Goal: Task Accomplishment & Management: Manage account settings

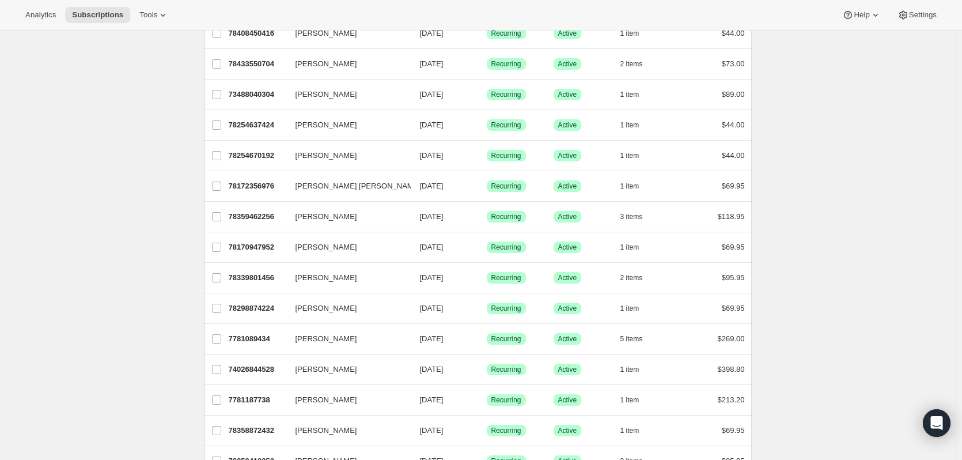
scroll to position [215, 0]
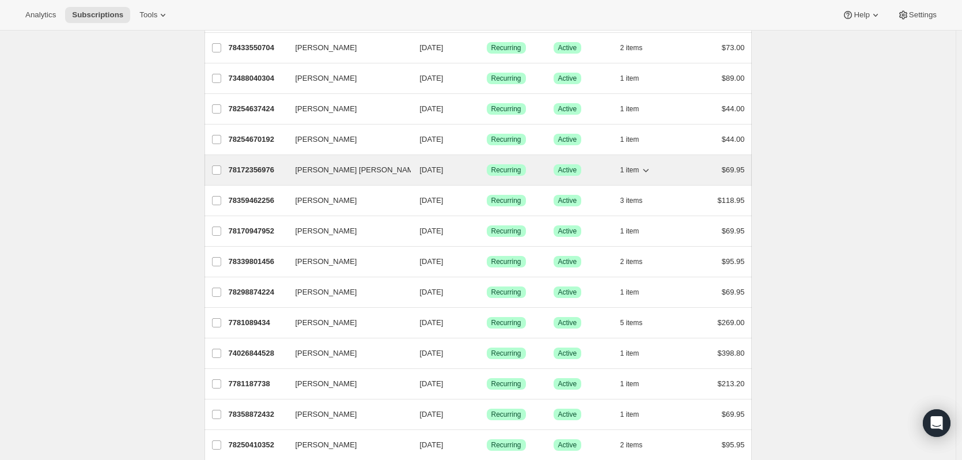
click at [264, 170] on p "78172356976" at bounding box center [258, 170] width 58 height 12
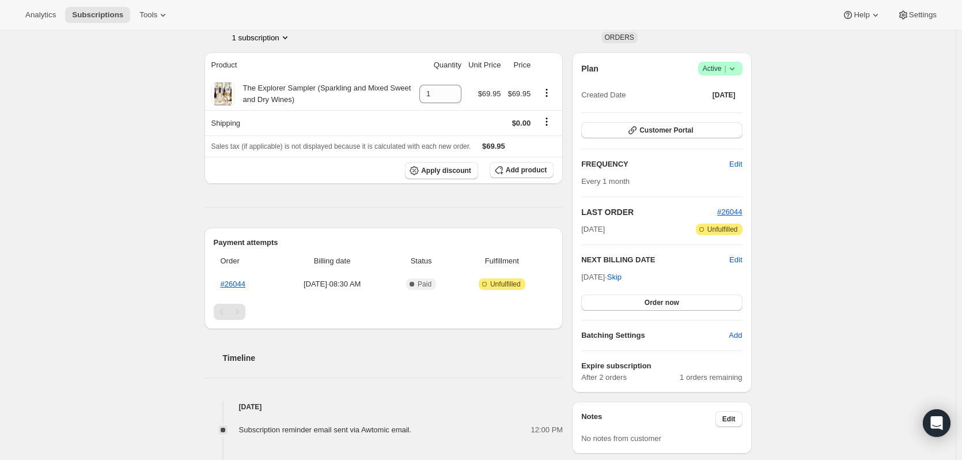
scroll to position [99, 0]
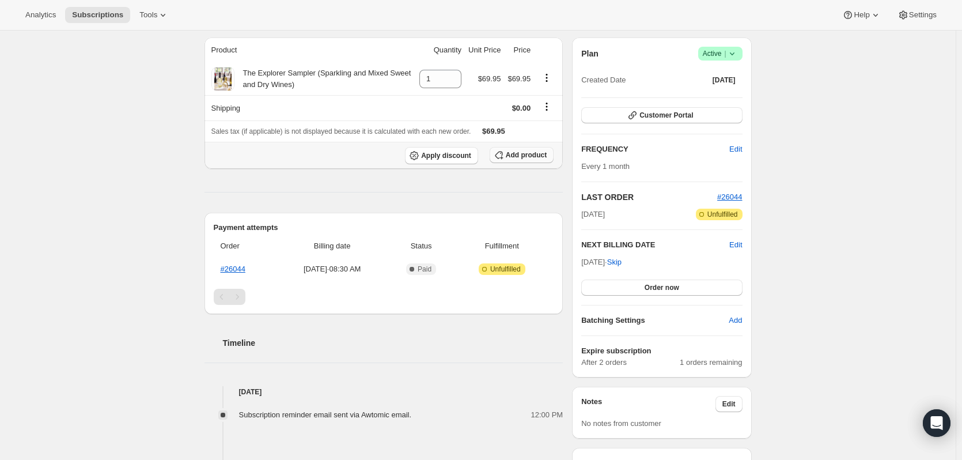
click at [531, 155] on span "Add product" at bounding box center [526, 154] width 41 height 9
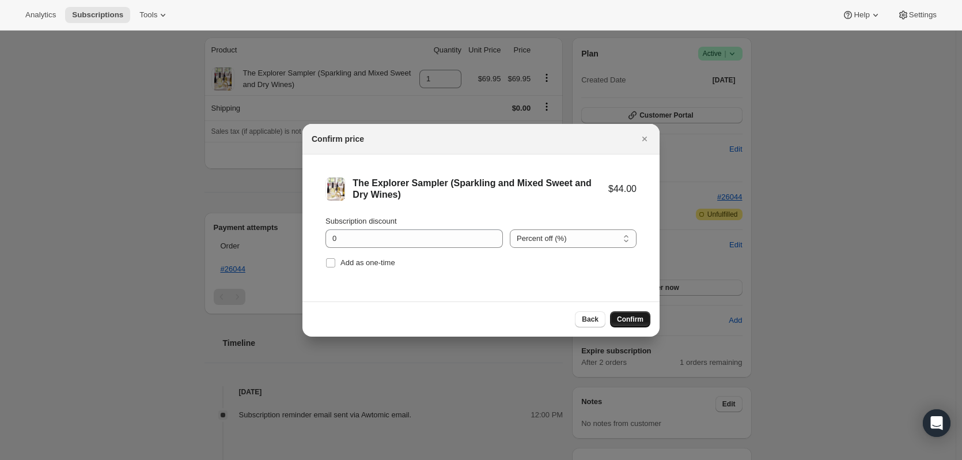
click at [643, 321] on button "Confirm" at bounding box center [630, 319] width 40 height 16
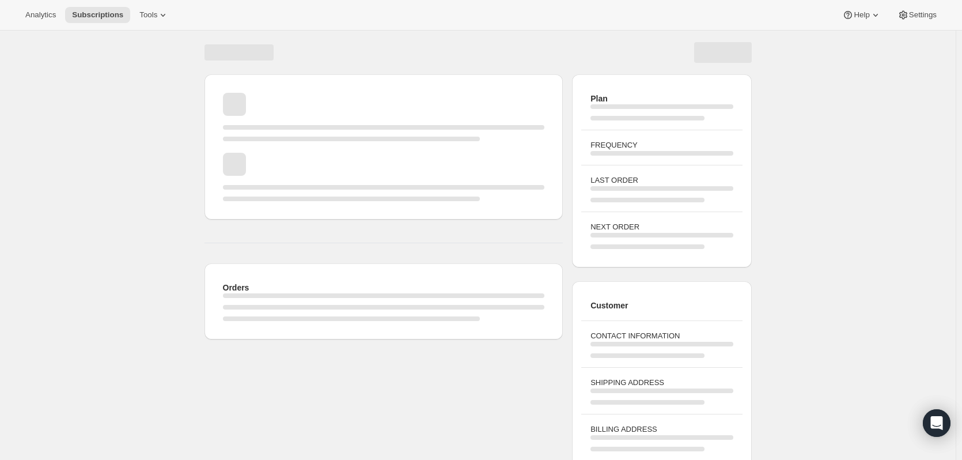
scroll to position [61, 0]
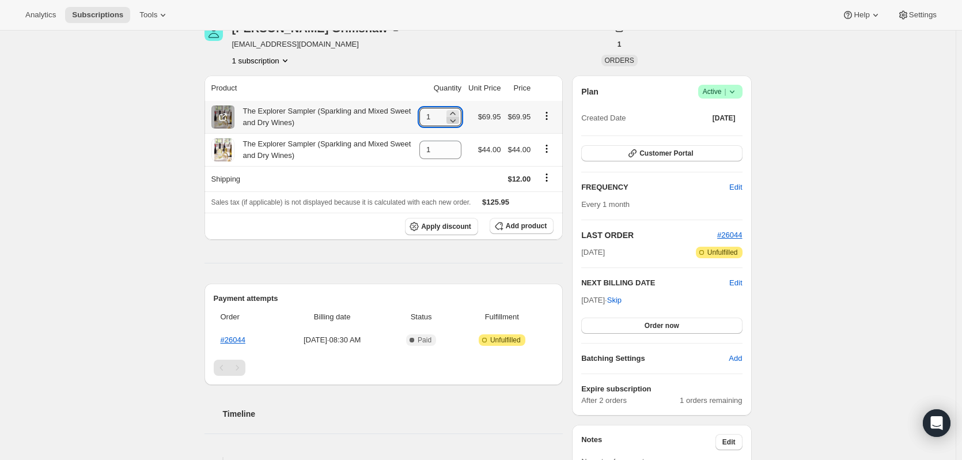
click at [457, 122] on icon at bounding box center [453, 121] width 12 height 12
type input "0"
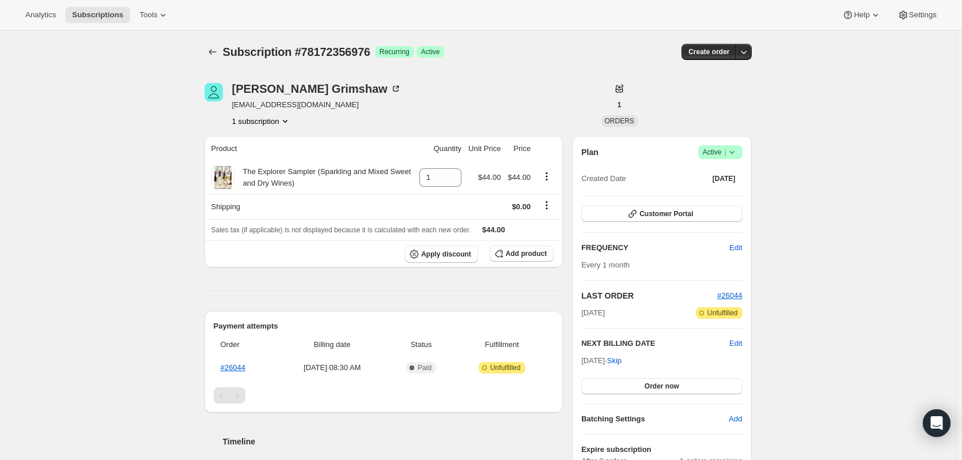
scroll to position [0, 0]
click at [212, 55] on icon "Subscriptions" at bounding box center [213, 53] width 12 height 12
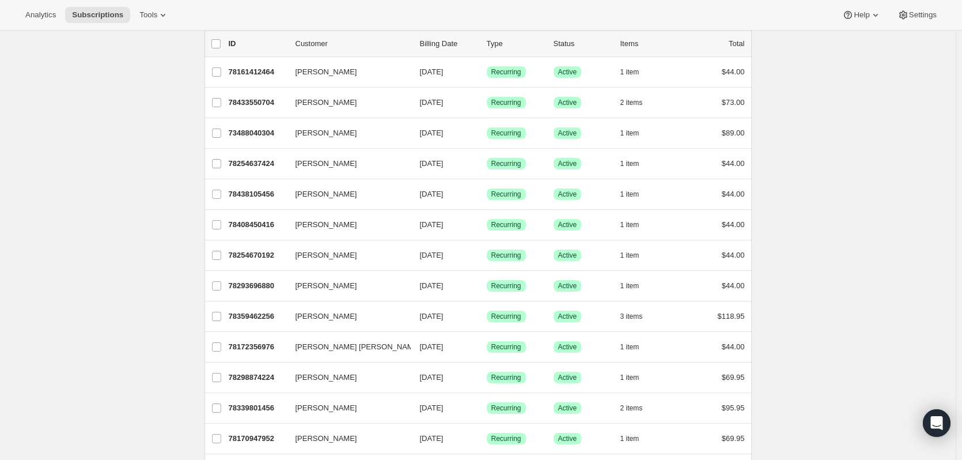
scroll to position [71, 0]
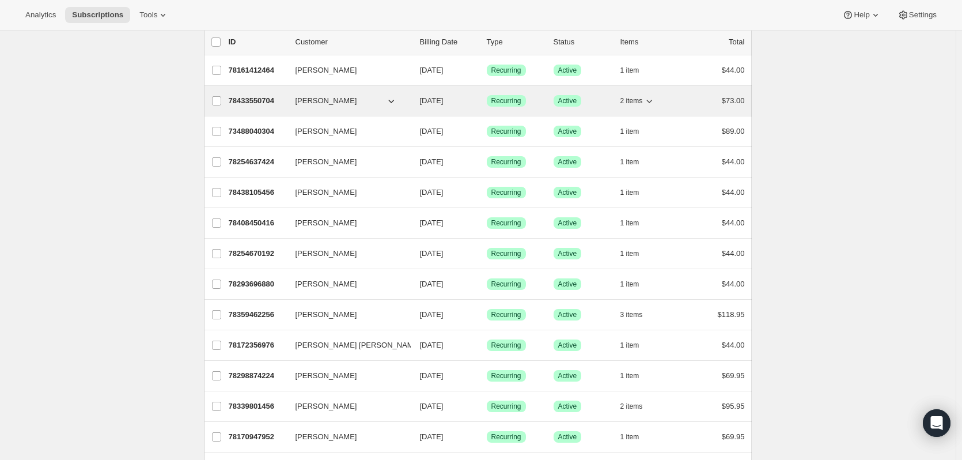
click at [648, 101] on icon "button" at bounding box center [649, 101] width 12 height 12
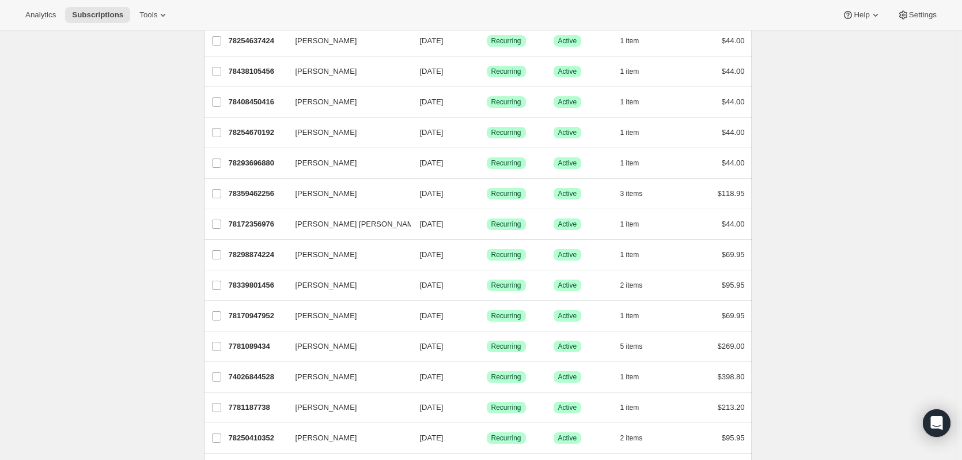
scroll to position [193, 0]
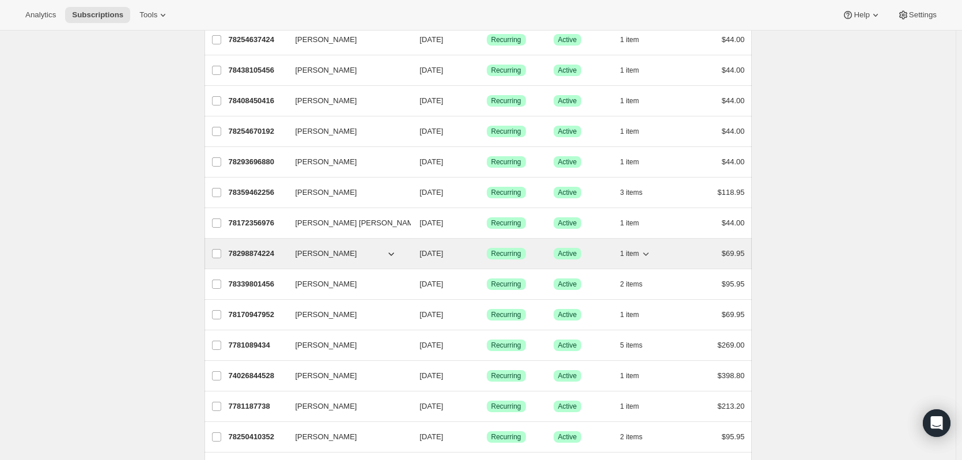
click at [274, 252] on p "78298874224" at bounding box center [258, 254] width 58 height 12
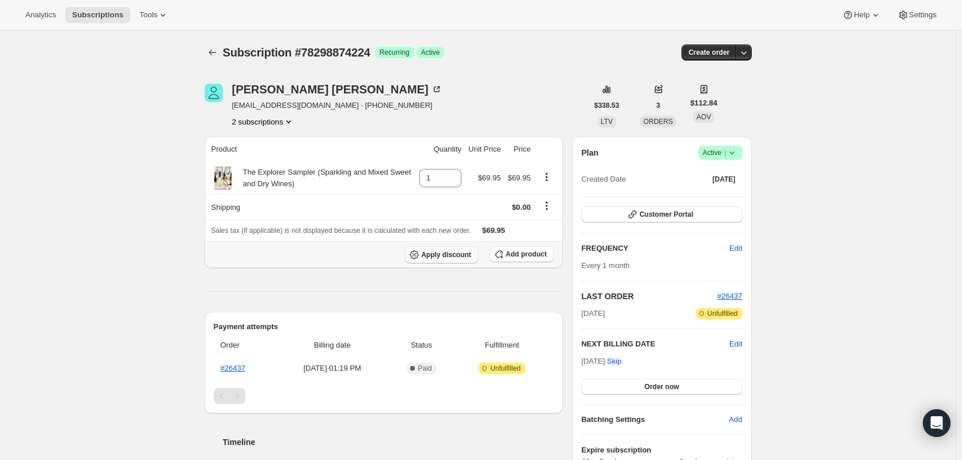
click at [457, 254] on span "Apply discount" at bounding box center [446, 254] width 50 height 9
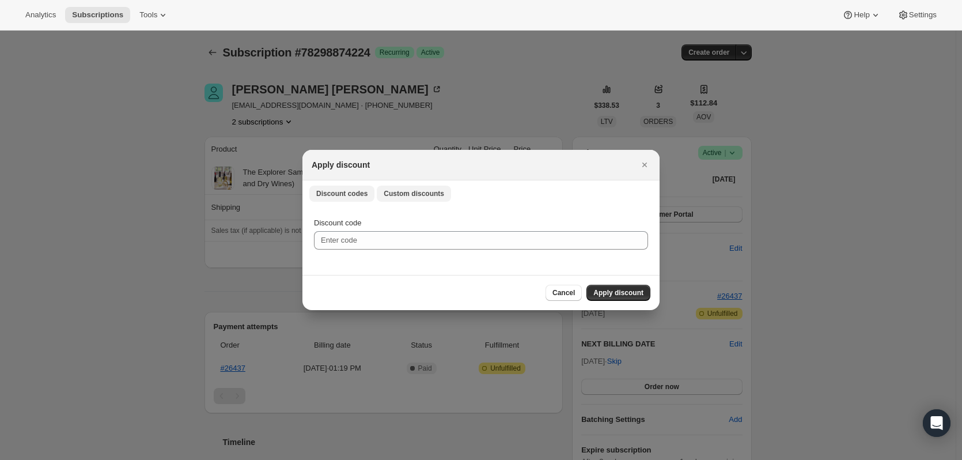
click at [417, 192] on span "Custom discounts" at bounding box center [414, 193] width 60 height 9
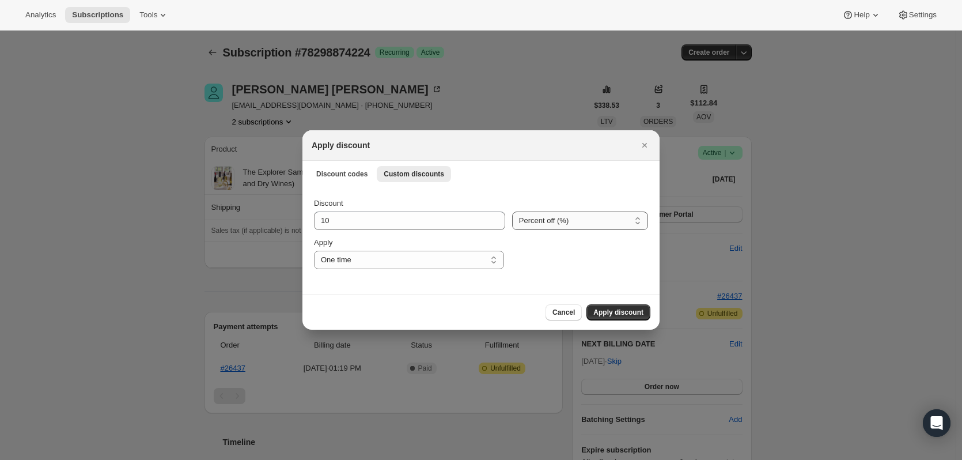
click at [572, 221] on select "Percent off (%) Amount off ($)" at bounding box center [580, 220] width 136 height 18
select select "fixed"
click at [512, 211] on select "Percent off (%) Amount off ($)" at bounding box center [580, 220] width 136 height 18
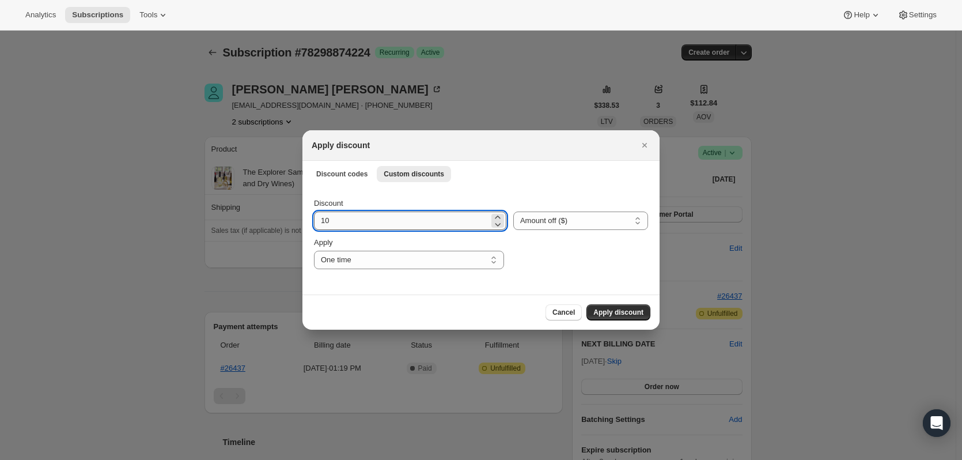
click at [373, 223] on input "10" at bounding box center [401, 220] width 175 height 18
drag, startPoint x: 289, startPoint y: 226, endPoint x: 230, endPoint y: 229, distance: 58.8
type input "25.95"
drag, startPoint x: 592, startPoint y: 276, endPoint x: 579, endPoint y: 275, distance: 12.8
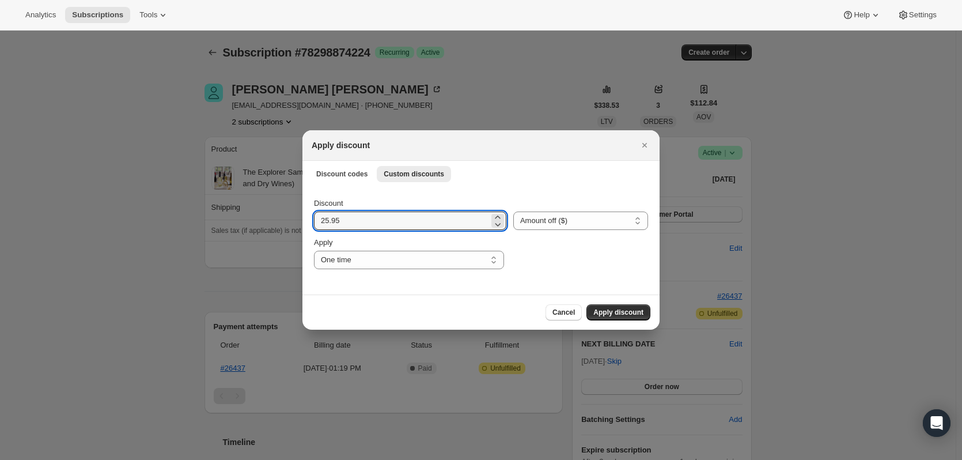
click at [591, 276] on div "Discount 25.95 Percent off (%) Amount off ($) Amount off ($) Apply One time Spe…" at bounding box center [480, 240] width 357 height 108
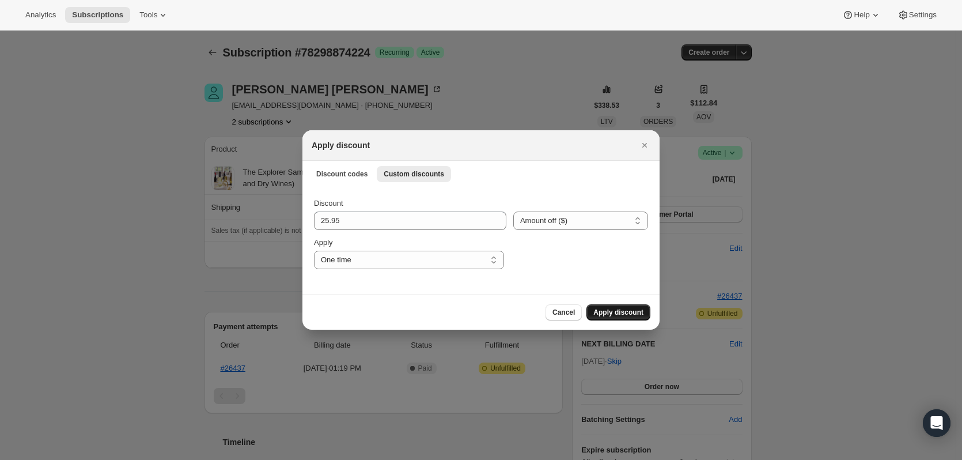
click at [614, 312] on span "Apply discount" at bounding box center [618, 311] width 50 height 9
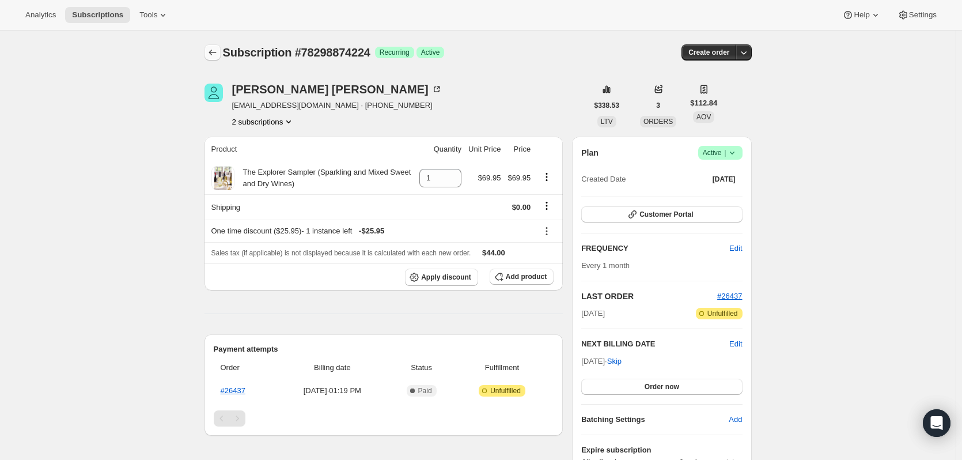
click at [215, 54] on icon "Subscriptions" at bounding box center [213, 53] width 12 height 12
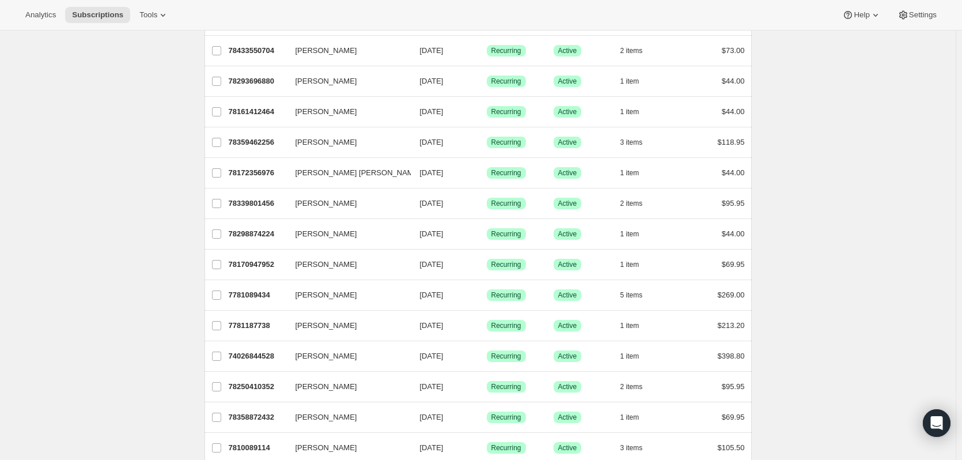
scroll to position [244, 0]
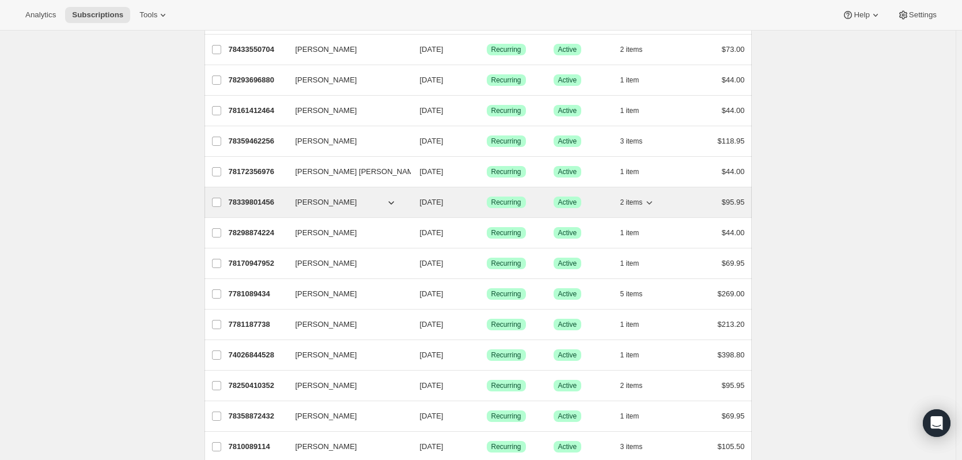
click at [250, 202] on p "78339801456" at bounding box center [258, 202] width 58 height 12
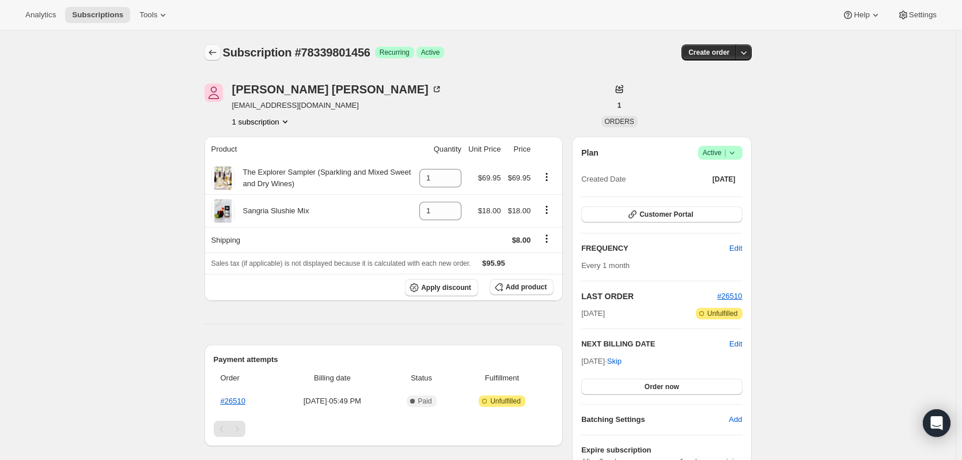
click at [210, 52] on icon "Subscriptions" at bounding box center [213, 53] width 12 height 12
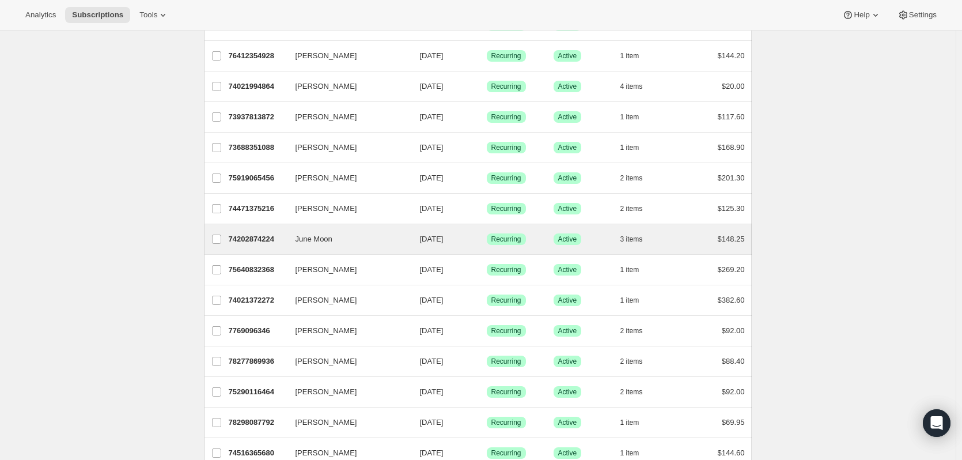
scroll to position [1042, 0]
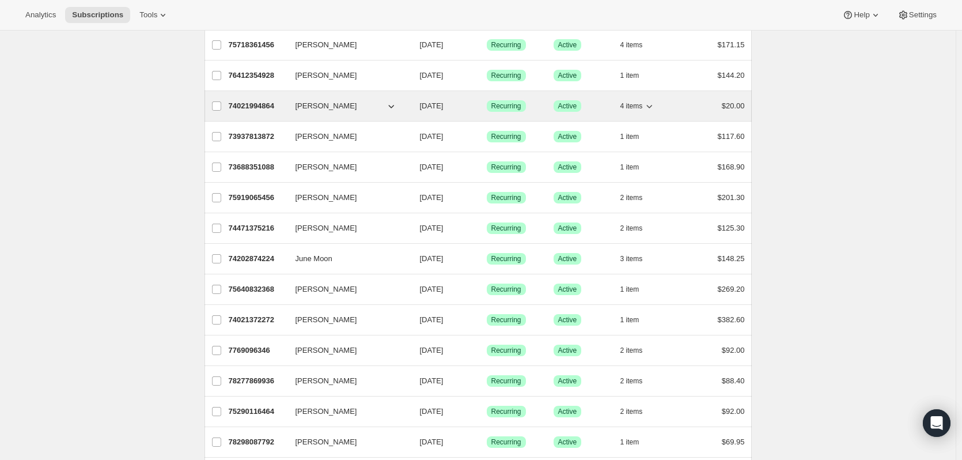
click at [261, 105] on p "74021994864" at bounding box center [258, 106] width 58 height 12
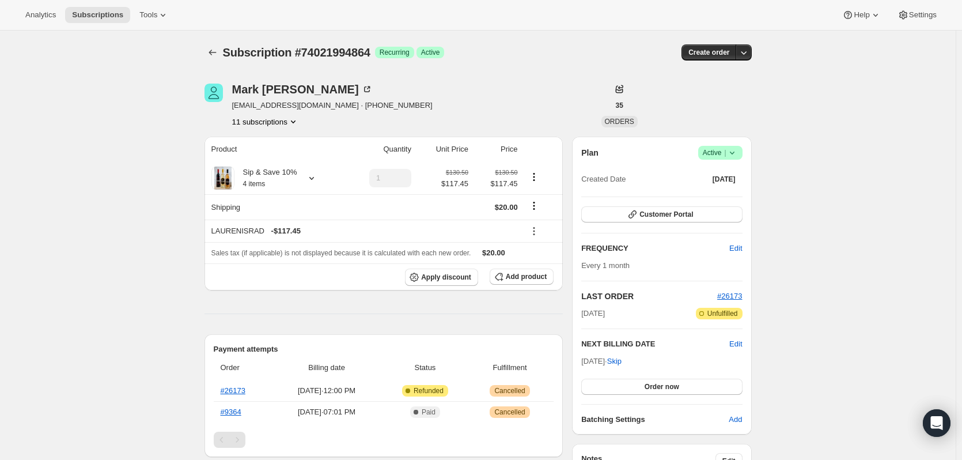
click at [738, 151] on icon at bounding box center [732, 153] width 12 height 12
click at [719, 191] on span "Cancel subscription" at bounding box center [723, 195] width 65 height 9
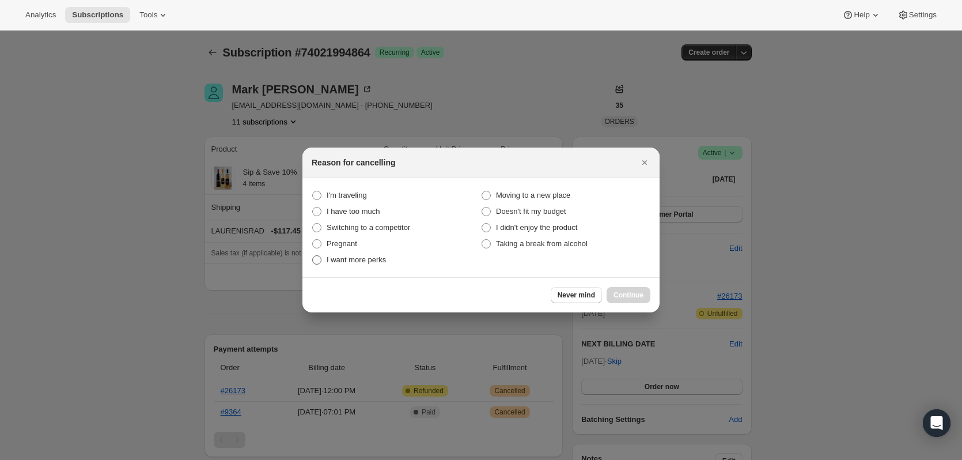
click at [366, 261] on span "I want more perks" at bounding box center [356, 259] width 59 height 9
click at [313, 256] on perks "I want more perks" at bounding box center [312, 255] width 1 height 1
radio perks "true"
click at [632, 297] on span "Continue" at bounding box center [628, 294] width 30 height 9
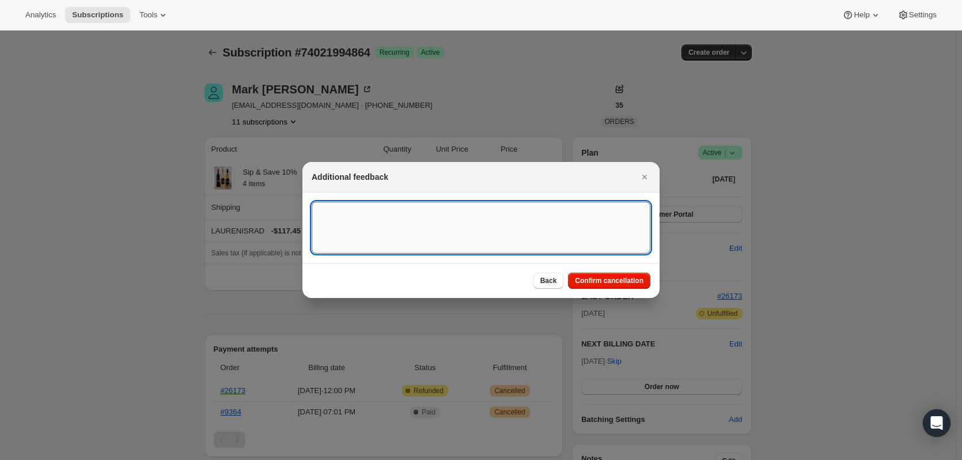
click at [510, 240] on textarea ":r1op:" at bounding box center [481, 228] width 339 height 52
type textarea "test"
click at [602, 284] on span "Confirm cancellation" at bounding box center [609, 280] width 69 height 9
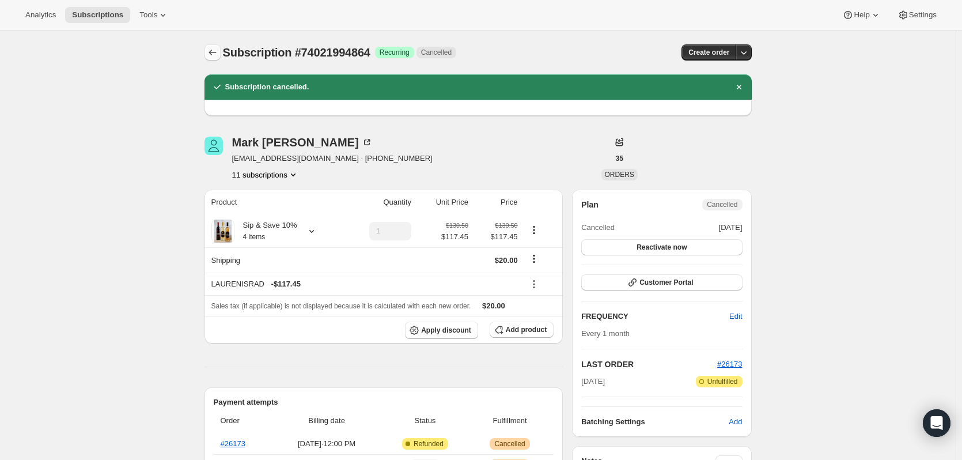
click at [215, 52] on icon "Subscriptions" at bounding box center [213, 53] width 12 height 12
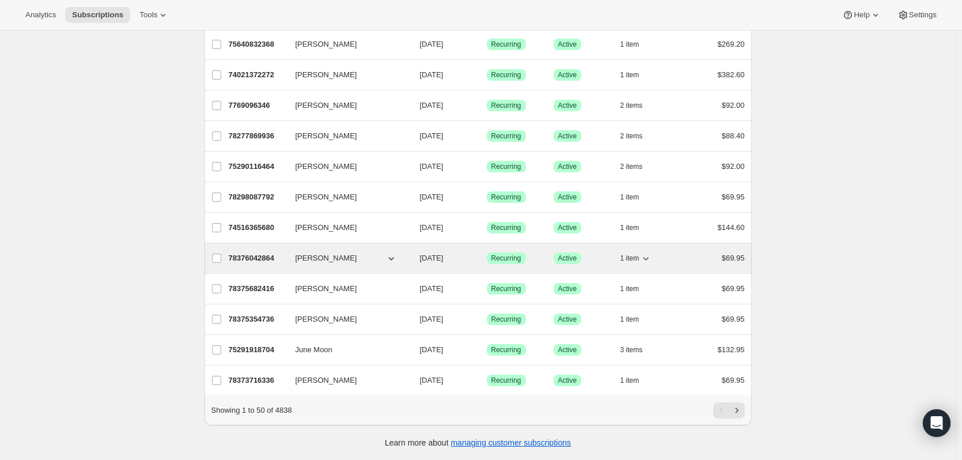
scroll to position [1265, 0]
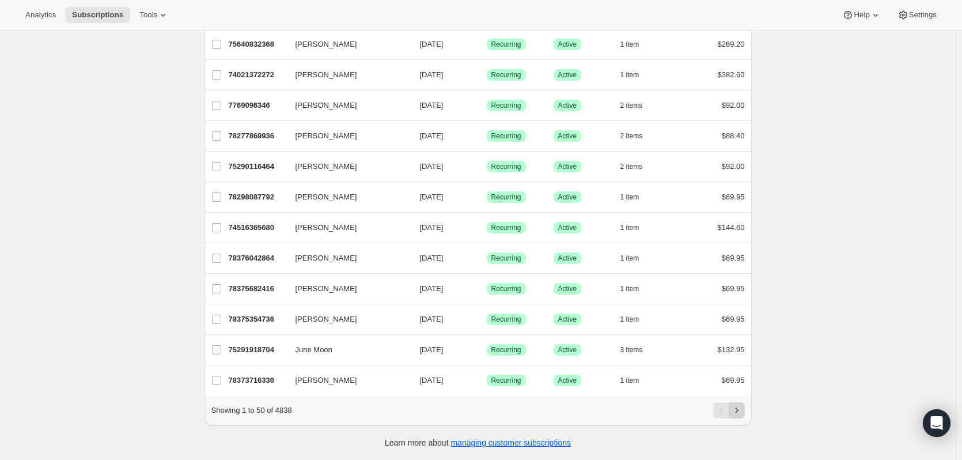
click at [738, 411] on icon "Next" at bounding box center [737, 410] width 12 height 12
click at [722, 409] on icon "Previous" at bounding box center [720, 410] width 3 height 6
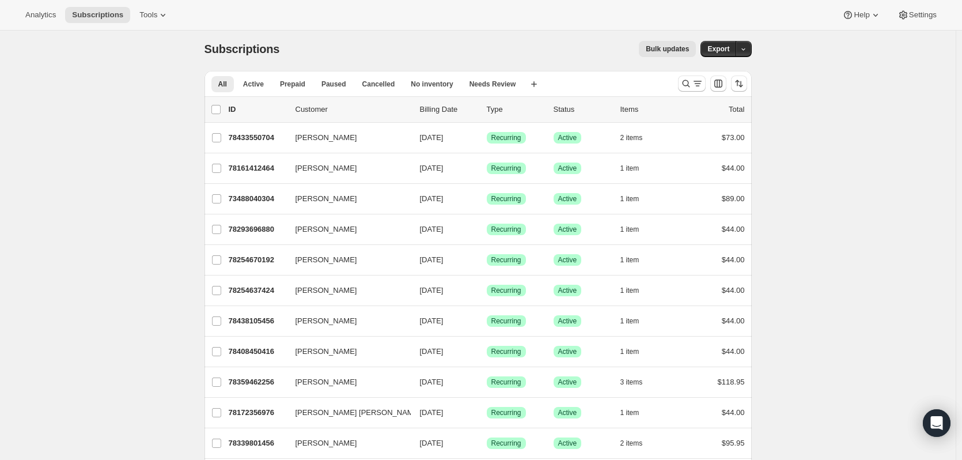
scroll to position [0, 0]
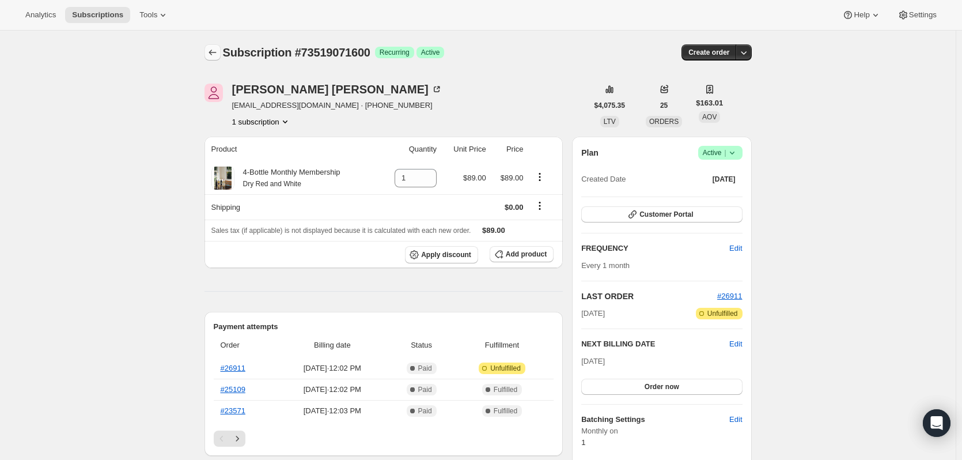
click at [215, 54] on icon "Subscriptions" at bounding box center [213, 53] width 12 height 12
